Goal: Information Seeking & Learning: Check status

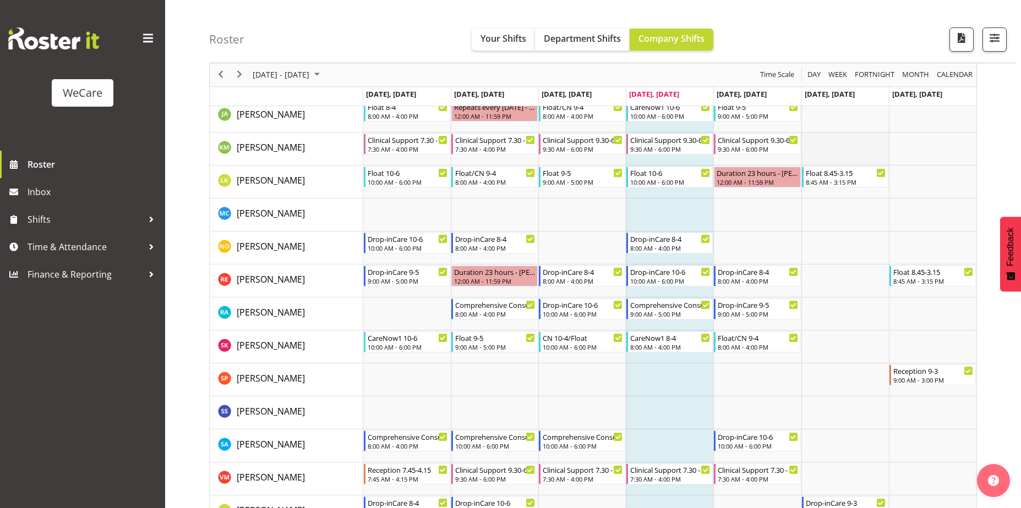
scroll to position [881, 0]
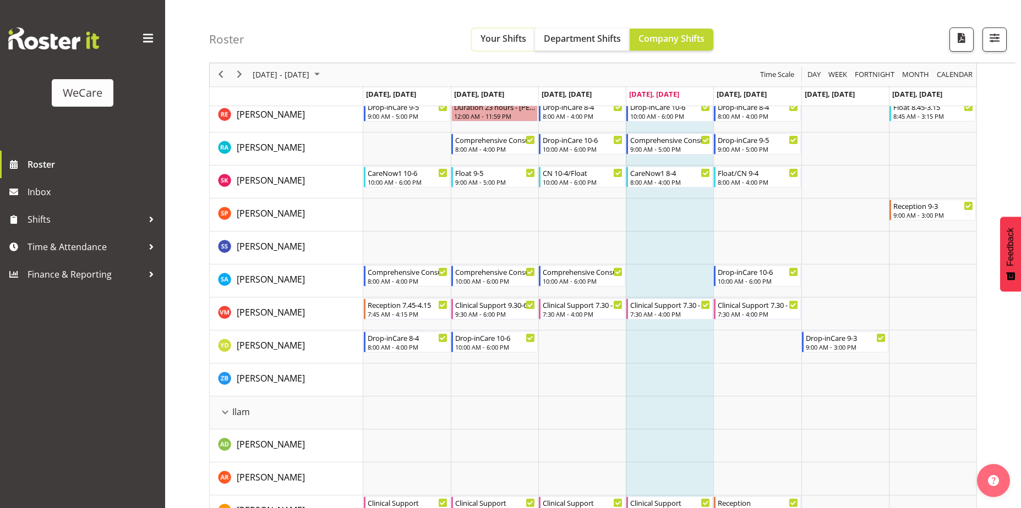
click at [500, 43] on span "Your Shifts" at bounding box center [503, 38] width 46 height 12
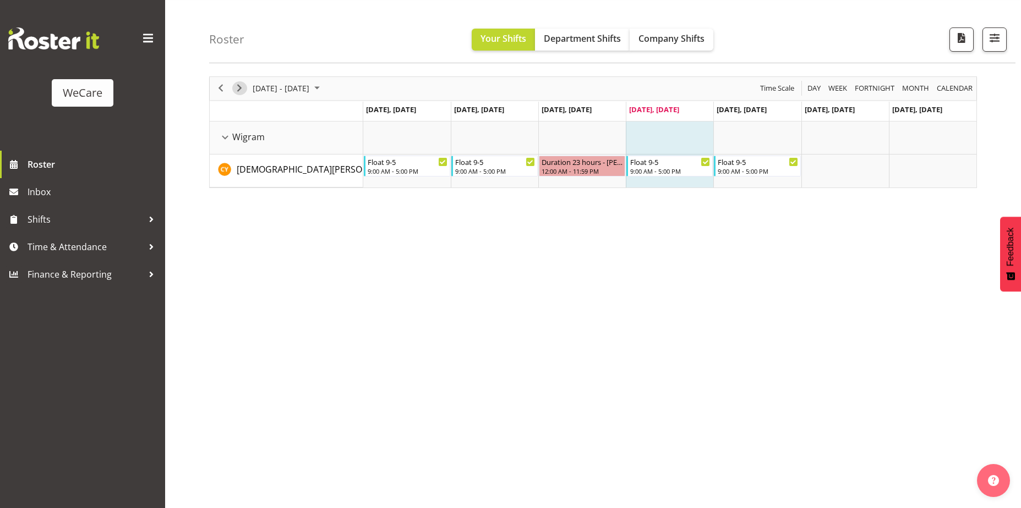
click at [238, 89] on span "Next" at bounding box center [239, 88] width 13 height 14
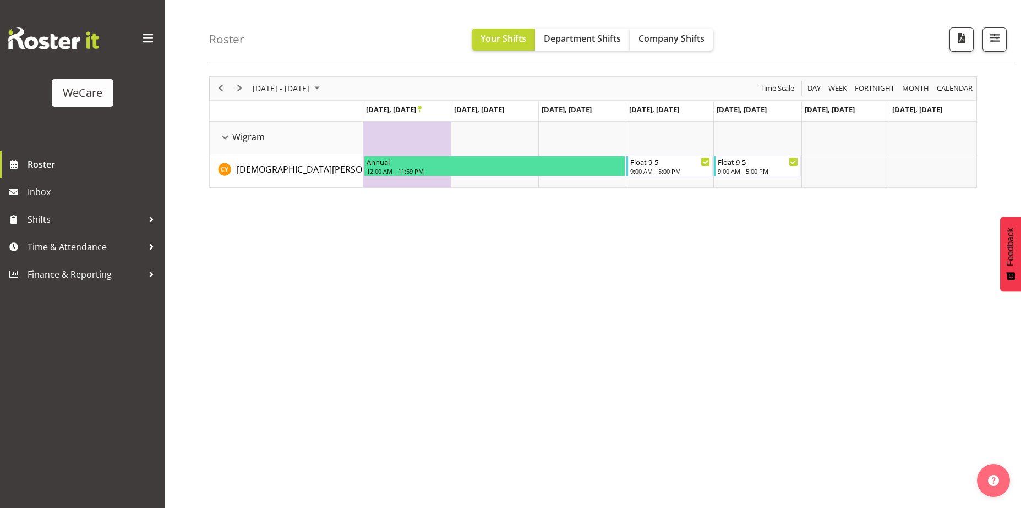
click at [356, 313] on div "[DATE] - [DATE] [DATE] Day Week Fortnight Month calendar Month Agenda Time Scal…" at bounding box center [615, 288] width 812 height 440
click at [242, 88] on span "Next" at bounding box center [239, 88] width 13 height 14
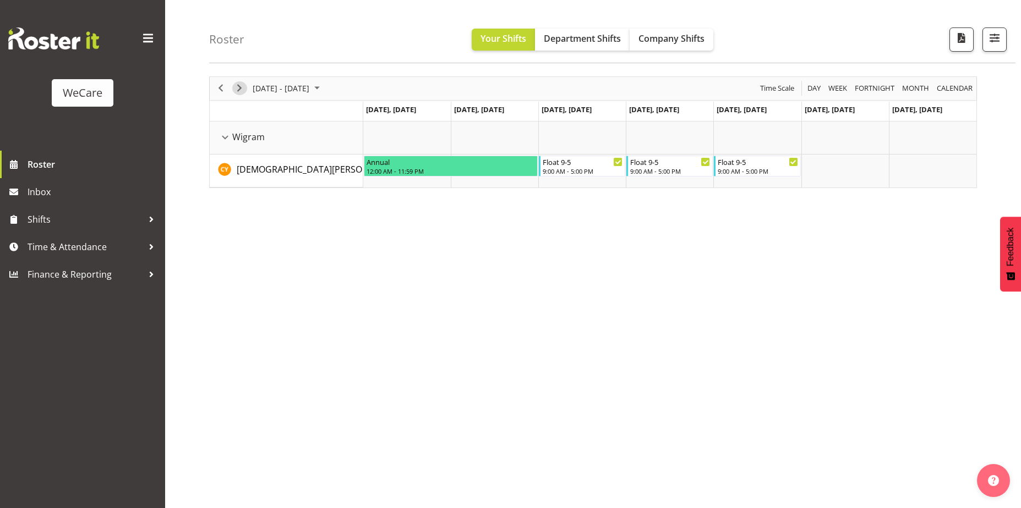
click at [240, 90] on span "Next" at bounding box center [239, 88] width 13 height 14
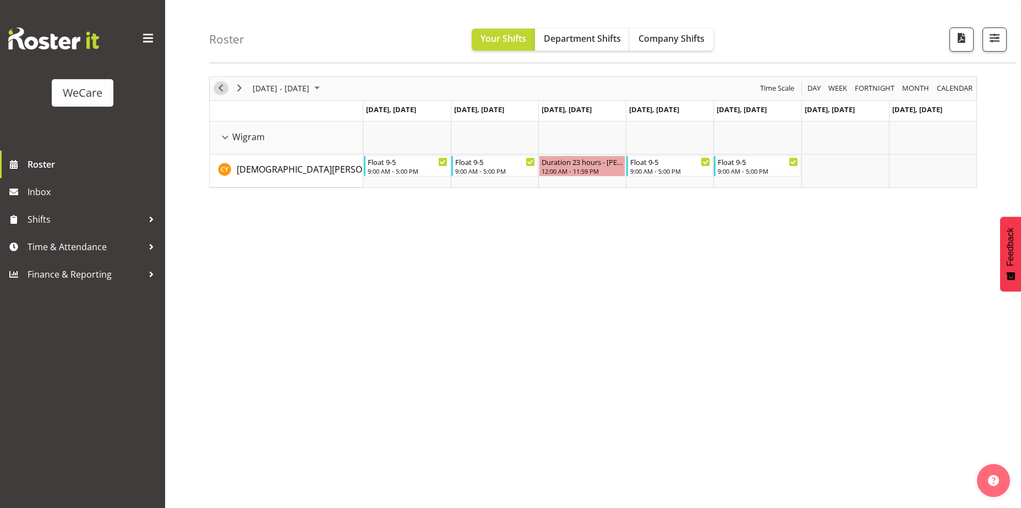
click at [217, 89] on span "Previous" at bounding box center [220, 88] width 13 height 14
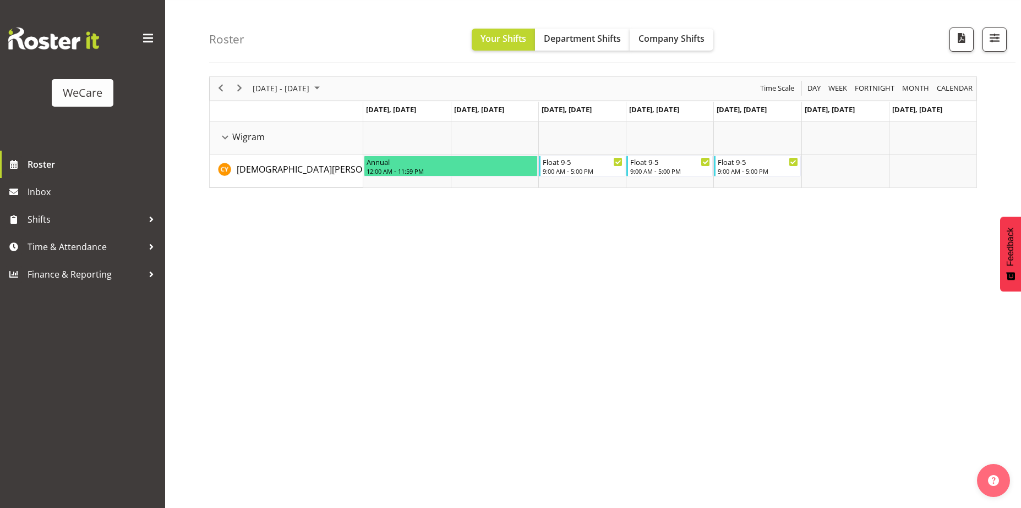
click at [149, 37] on span at bounding box center [148, 39] width 18 height 18
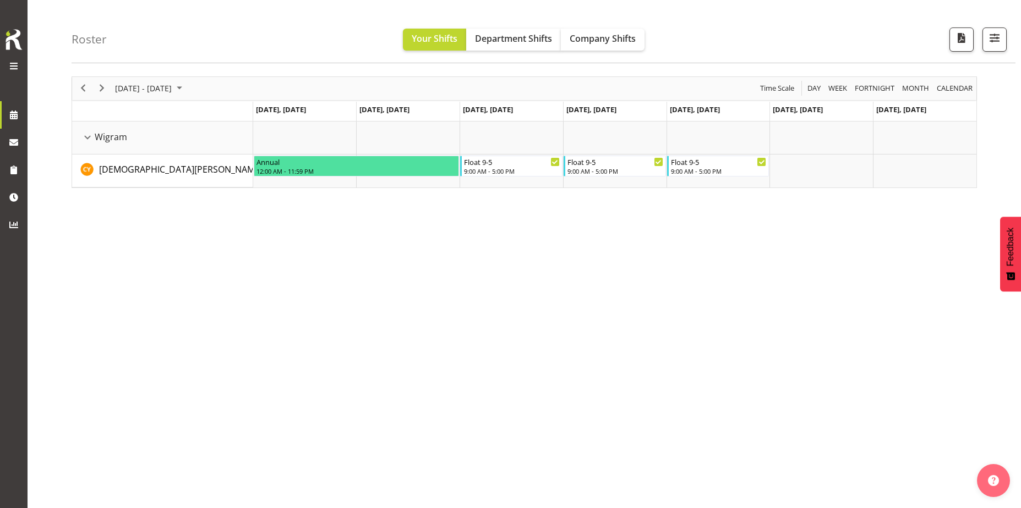
click at [618, 312] on div "[DATE] - [DATE] [DATE] Day Week Fortnight Month calendar Month Agenda Time Scal…" at bounding box center [546, 288] width 949 height 440
click at [10, 62] on span at bounding box center [13, 65] width 13 height 13
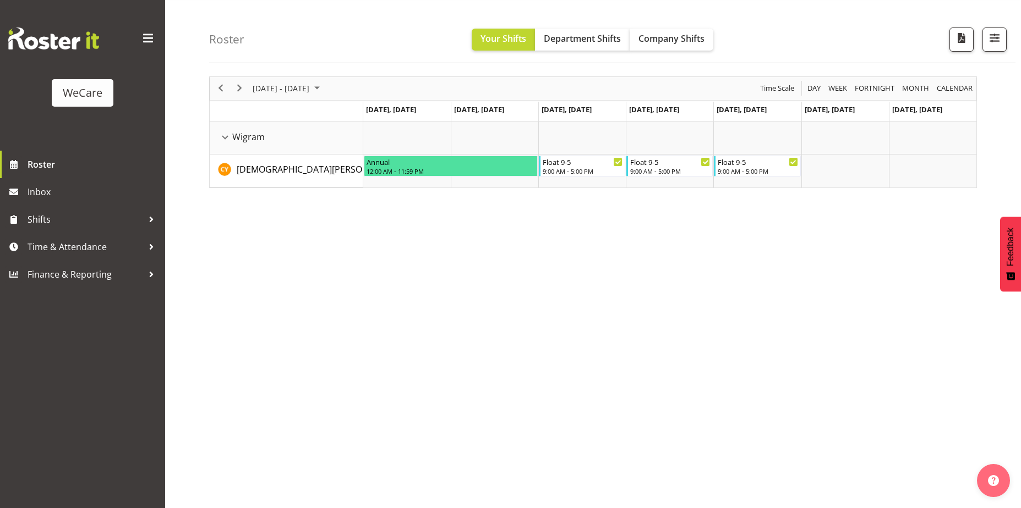
click at [92, 94] on div "WeCare" at bounding box center [83, 93] width 40 height 17
click at [142, 40] on span at bounding box center [148, 39] width 18 height 18
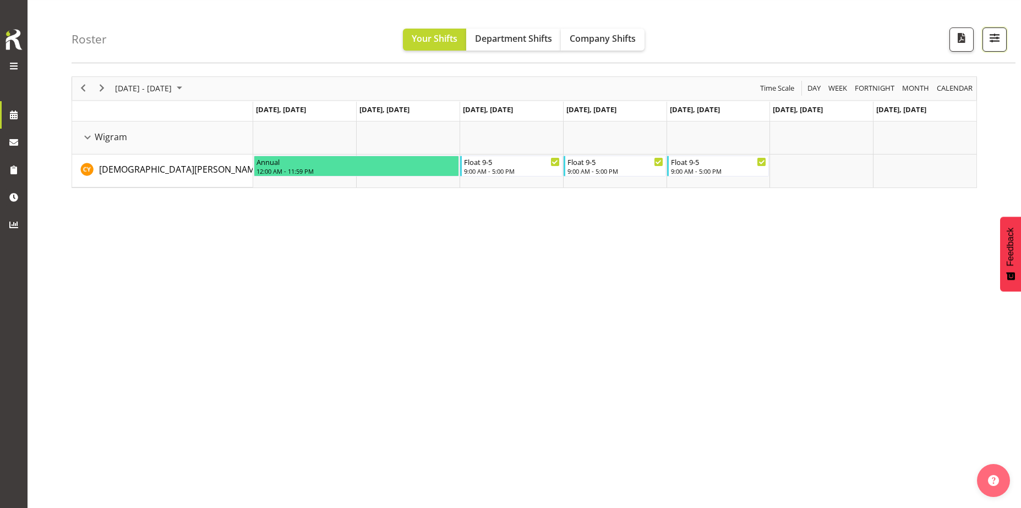
click at [993, 40] on span "button" at bounding box center [994, 38] width 14 height 14
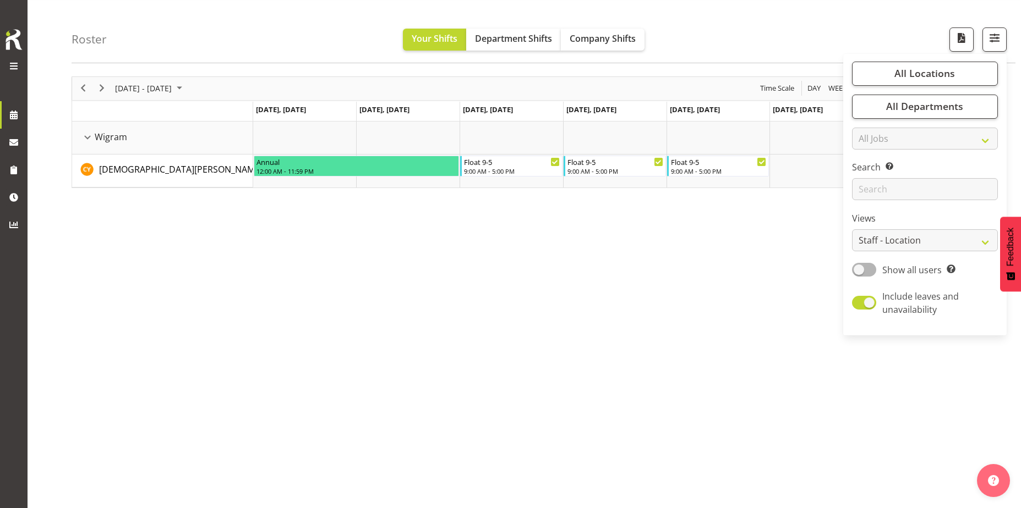
click at [799, 33] on div "Roster Your Shifts Department Shifts Company Shifts All Locations Clear Busines…" at bounding box center [544, 31] width 944 height 63
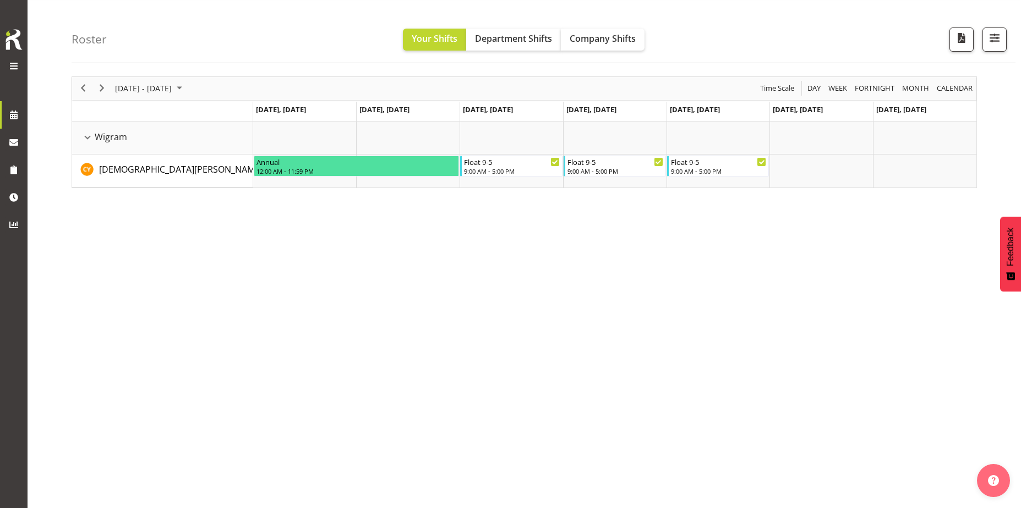
click at [13, 48] on img at bounding box center [14, 40] width 22 height 24
click at [12, 67] on span at bounding box center [13, 65] width 13 height 13
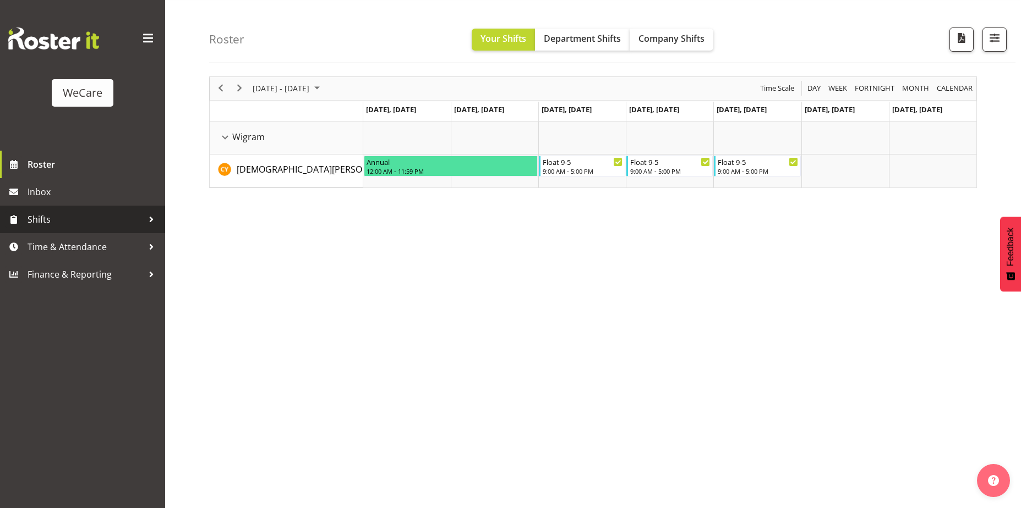
click at [138, 227] on span "Shifts" at bounding box center [86, 219] width 116 height 17
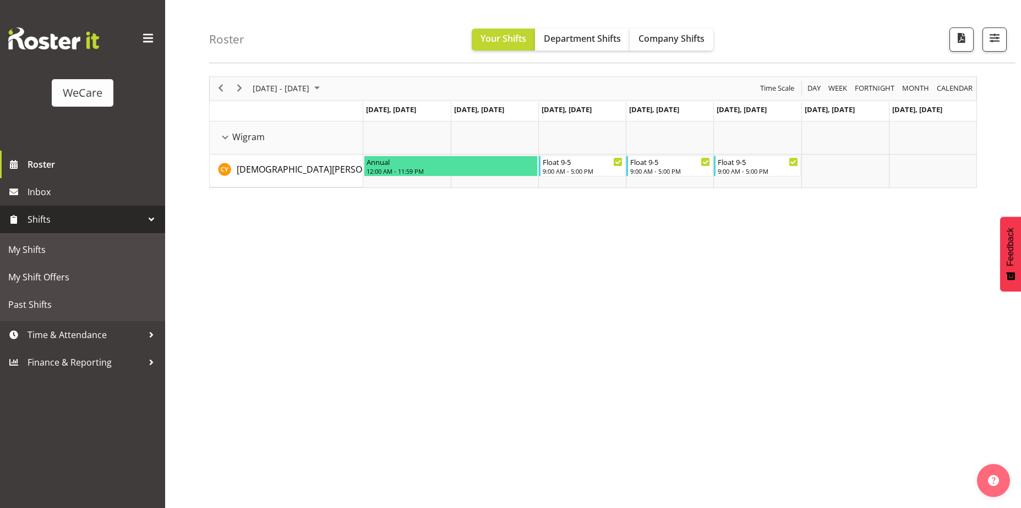
click at [138, 227] on span "Shifts" at bounding box center [86, 219] width 116 height 17
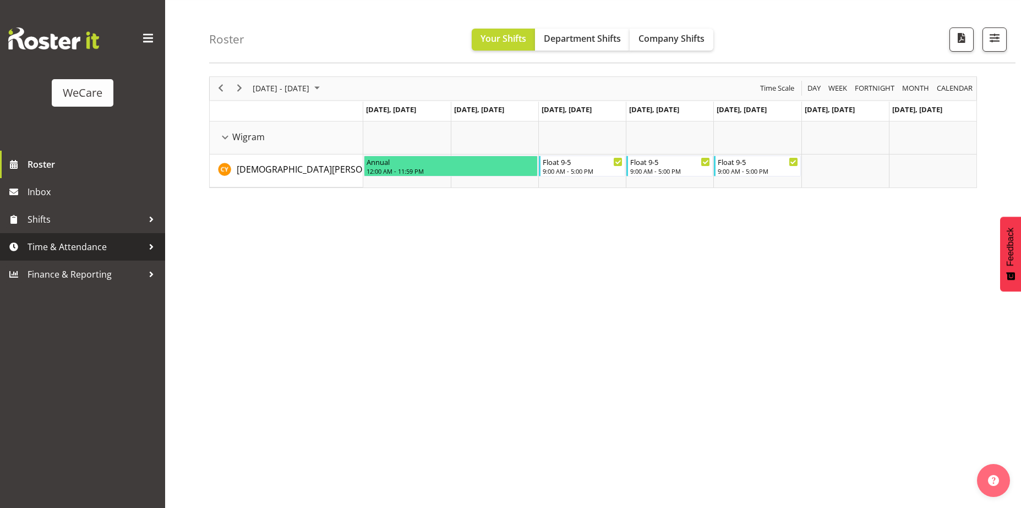
click at [145, 253] on div at bounding box center [151, 247] width 17 height 17
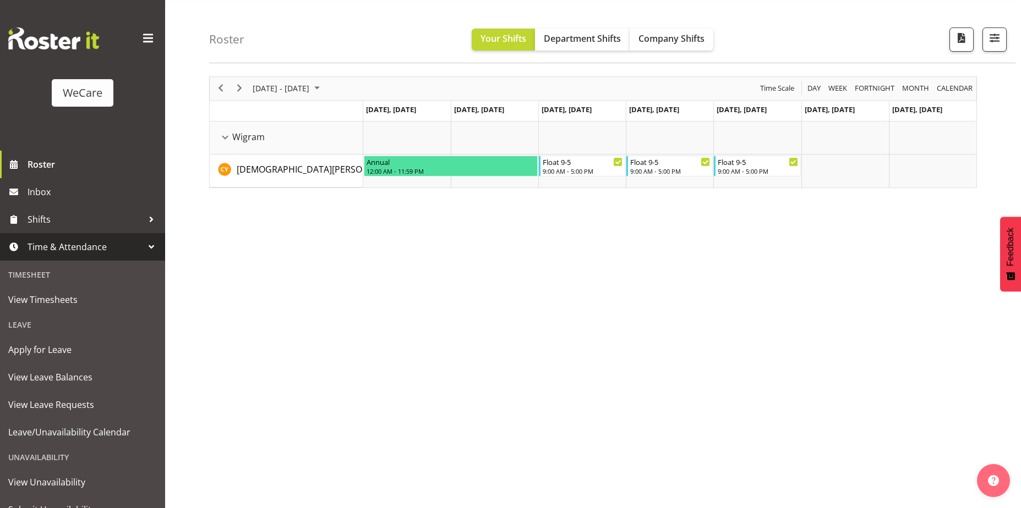
click at [138, 258] on link "Time & Attendance" at bounding box center [82, 247] width 165 height 28
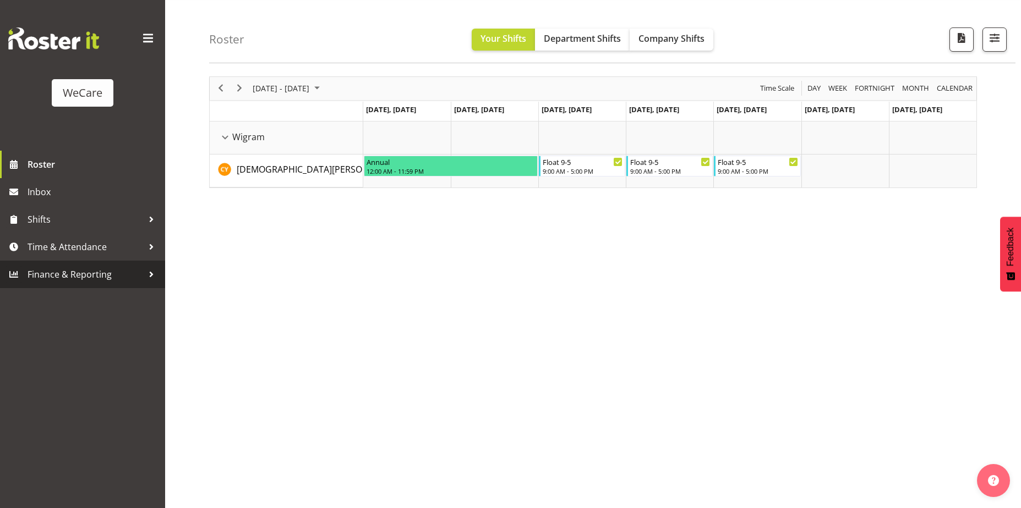
click at [147, 269] on div at bounding box center [151, 274] width 17 height 17
click at [143, 360] on div "WeCare Roster Inbox Shifts Time & Attendance Finance & Reporting" at bounding box center [82, 254] width 165 height 508
click at [154, 35] on span at bounding box center [148, 39] width 18 height 18
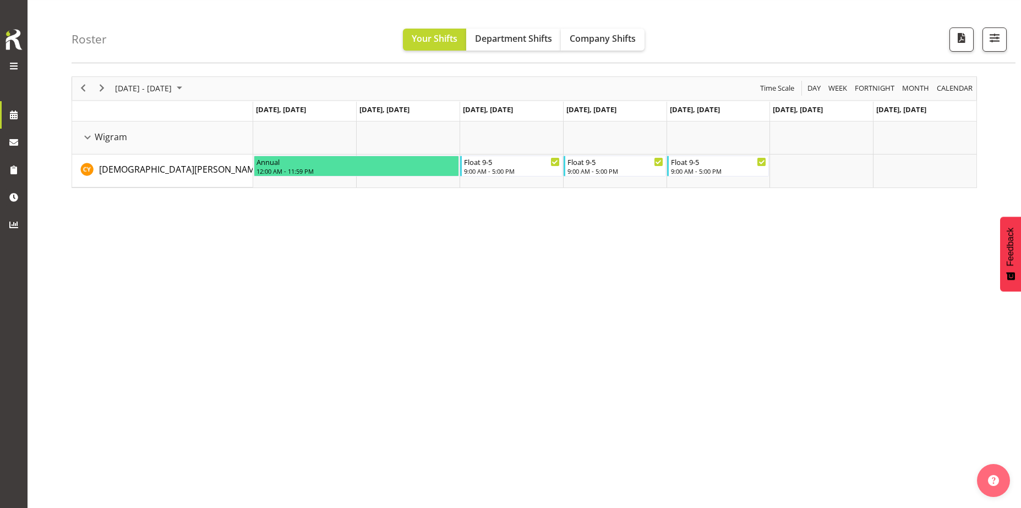
click at [12, 61] on span at bounding box center [13, 65] width 13 height 13
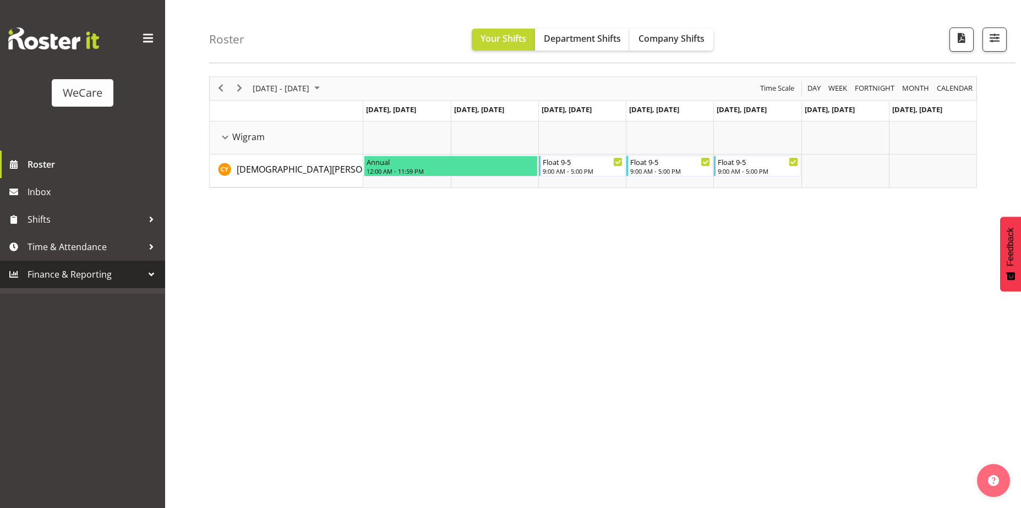
click at [86, 92] on div "WeCare" at bounding box center [83, 93] width 40 height 17
click at [375, 351] on div "[DATE] - [DATE] [DATE] Day Week Fortnight Month calendar Month Agenda Time Scal…" at bounding box center [615, 288] width 812 height 440
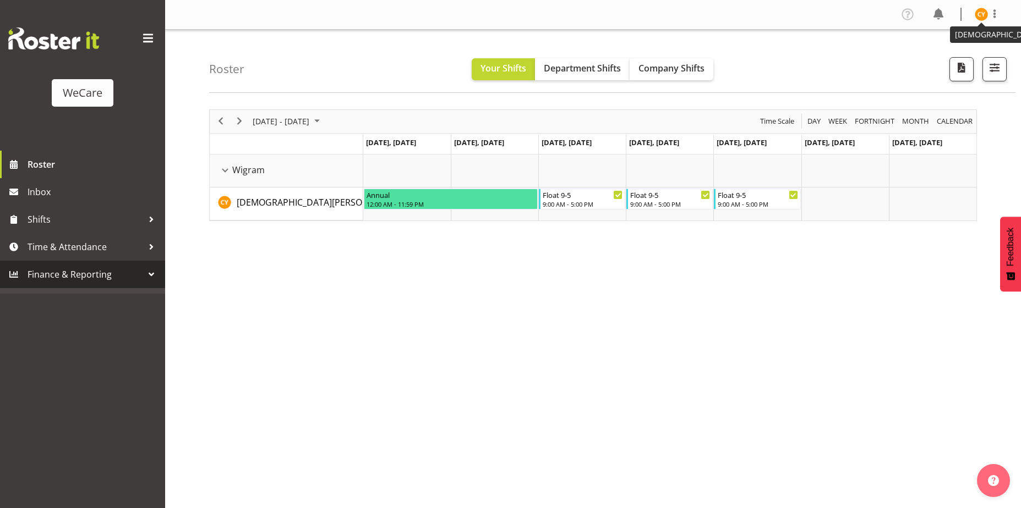
click at [987, 17] on img at bounding box center [981, 14] width 13 height 13
click at [930, 59] on link "Log Out" at bounding box center [948, 58] width 106 height 20
